Goal: Obtain resource: Download file/media

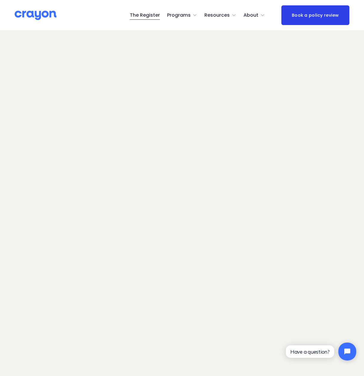
scroll to position [36, 0]
click at [0, 0] on span "Employer hub" at bounding box center [0, 0] width 0 height 0
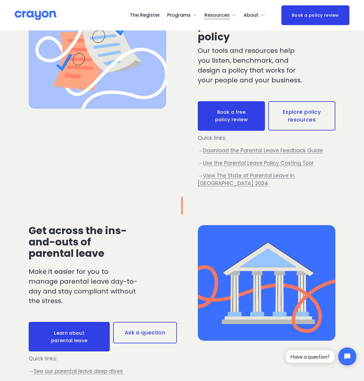
scroll to position [209, 0]
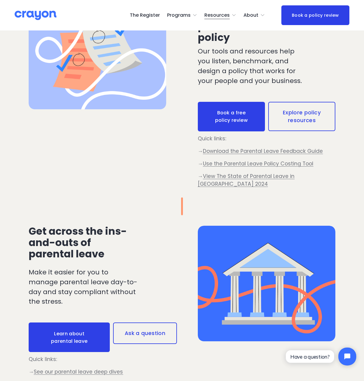
click at [267, 165] on span "Use the Parental Leave Policy Costing Tool" at bounding box center [258, 163] width 110 height 7
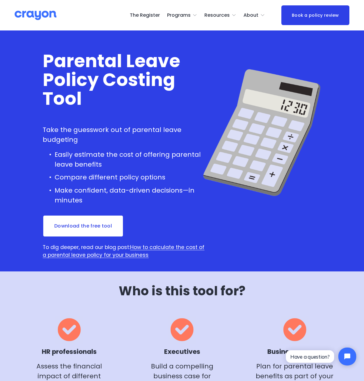
click at [99, 221] on link "Download the free tool" at bounding box center [83, 226] width 81 height 22
click at [222, 14] on span "Resources" at bounding box center [216, 15] width 25 height 9
click at [0, 0] on span "Employer hub" at bounding box center [0, 0] width 0 height 0
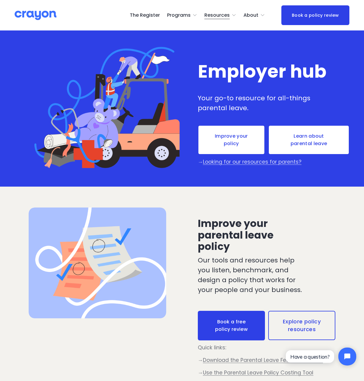
click at [0, 0] on span "Parent Hub" at bounding box center [0, 0] width 0 height 0
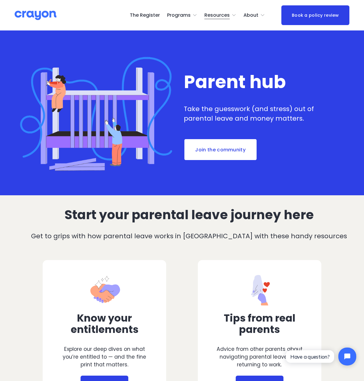
click at [0, 0] on span "Employer hub" at bounding box center [0, 0] width 0 height 0
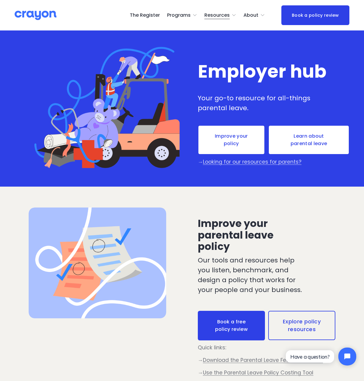
click at [153, 16] on link "The Register" at bounding box center [145, 15] width 30 height 10
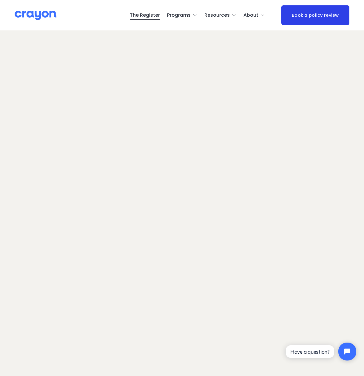
scroll to position [36, 0]
